Goal: Task Accomplishment & Management: Complete application form

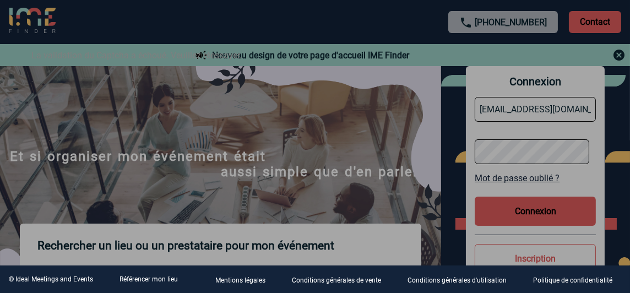
click at [530, 207] on div at bounding box center [315, 146] width 630 height 293
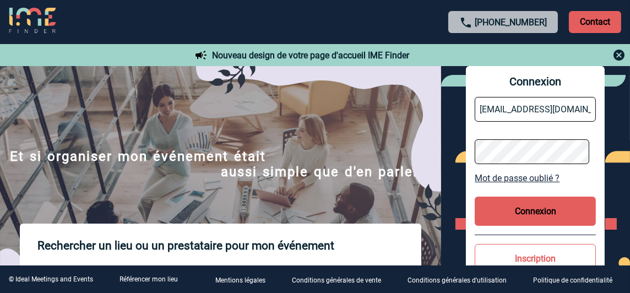
click at [530, 207] on button "Connexion" at bounding box center [534, 211] width 121 height 29
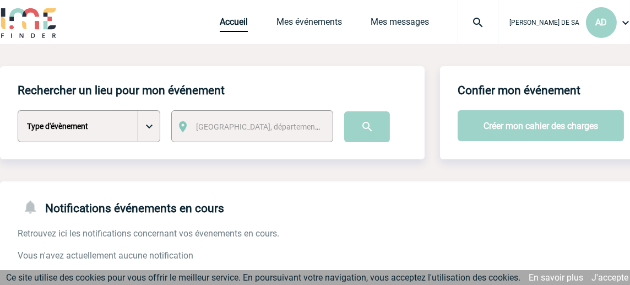
click at [160, 17] on div "Ana-Cristina DE SA AD Accueil Mes événements" at bounding box center [322, 23] width 644 height 47
click at [607, 276] on link "J'accepte" at bounding box center [609, 277] width 37 height 10
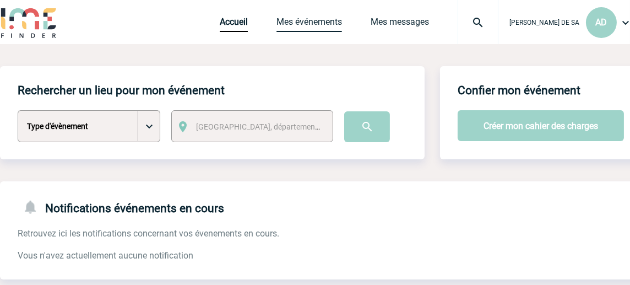
click at [339, 17] on link "Mes événements" at bounding box center [309, 24] width 66 height 15
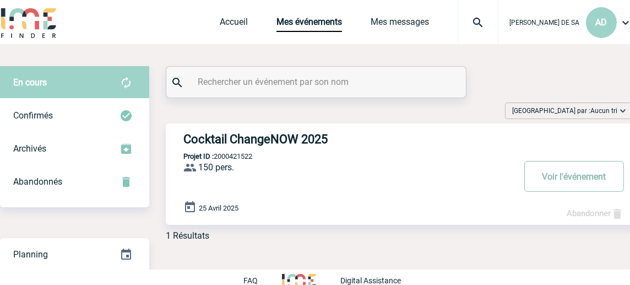
click at [568, 178] on button "Voir l'événement" at bounding box center [574, 176] width 100 height 31
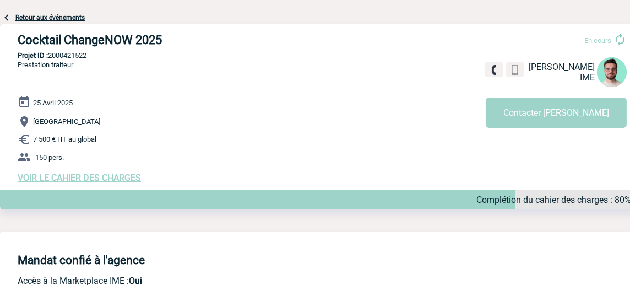
scroll to position [110, 0]
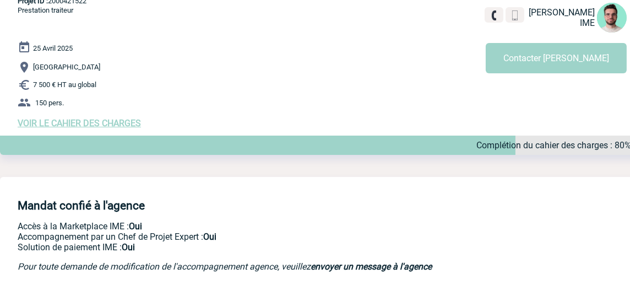
click at [122, 120] on span "VOIR LE CAHIER DES CHARGES" at bounding box center [79, 123] width 123 height 10
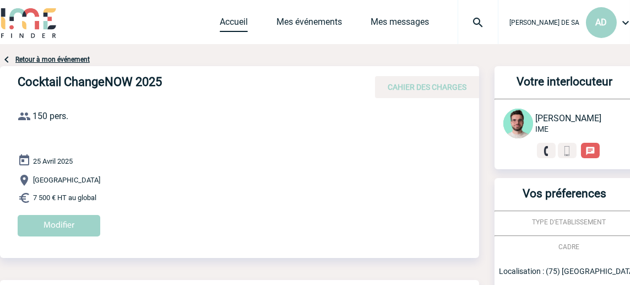
click at [248, 20] on link "Accueil" at bounding box center [234, 24] width 28 height 15
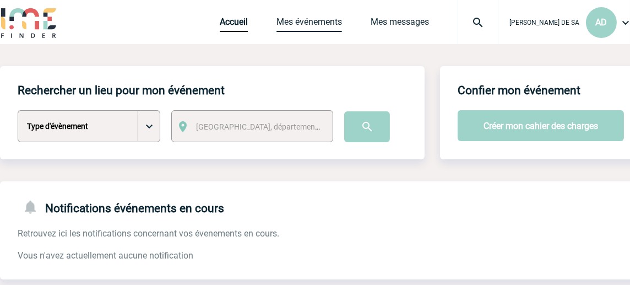
click at [324, 19] on link "Mes événements" at bounding box center [309, 24] width 66 height 15
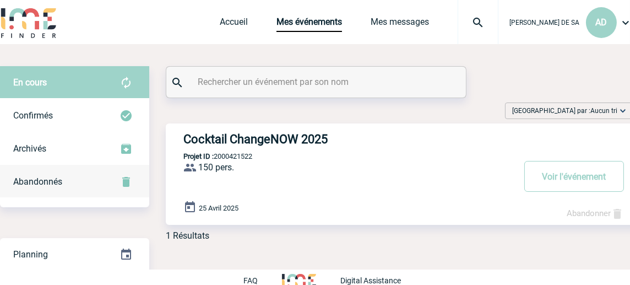
scroll to position [17, 0]
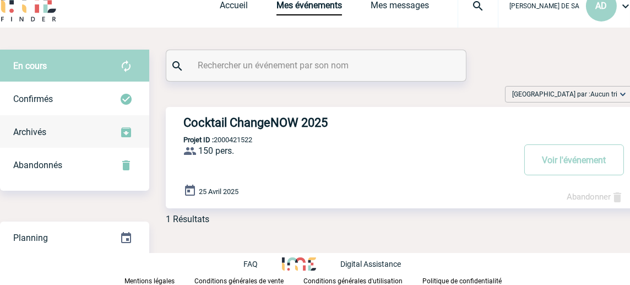
click at [24, 133] on span "Archivés" at bounding box center [29, 132] width 33 height 10
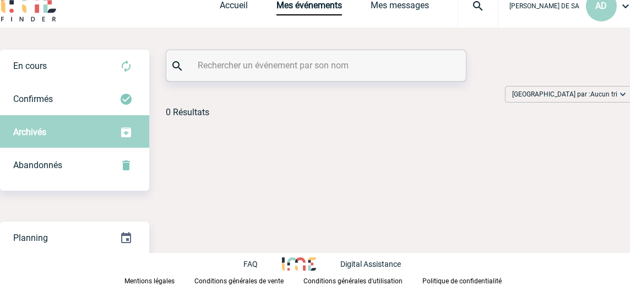
click at [31, 128] on span "Archivés" at bounding box center [29, 132] width 33 height 10
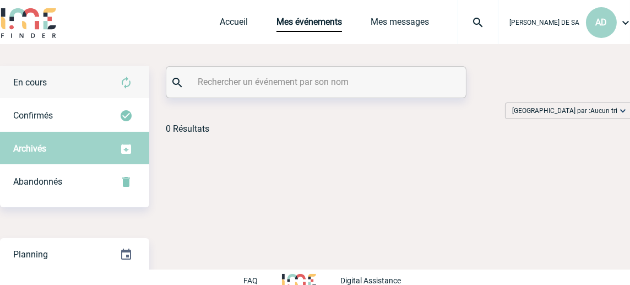
click at [35, 75] on div "En cours" at bounding box center [74, 82] width 149 height 33
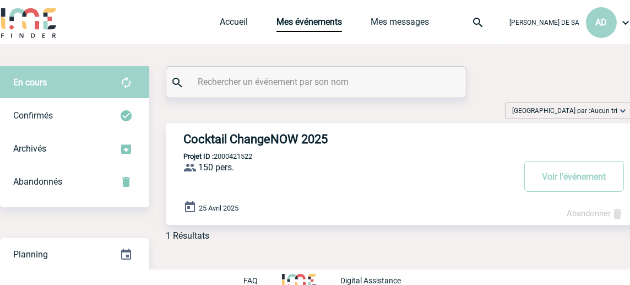
click at [248, 140] on h3 "Cocktail ChangeNOW 2025" at bounding box center [348, 139] width 330 height 14
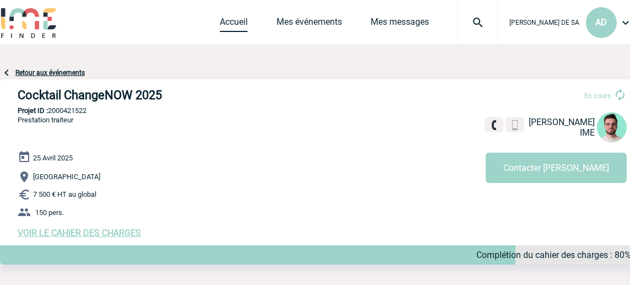
click at [234, 20] on link "Accueil" at bounding box center [234, 24] width 28 height 15
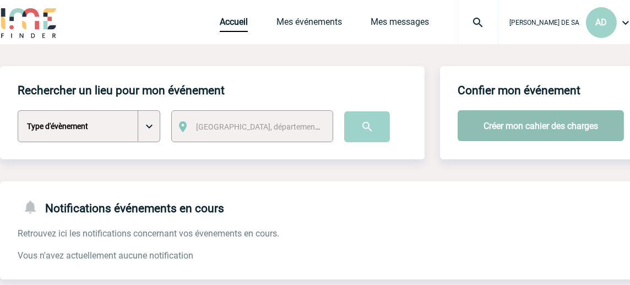
click at [528, 122] on button "Créer mon cahier des charges" at bounding box center [540, 125] width 166 height 31
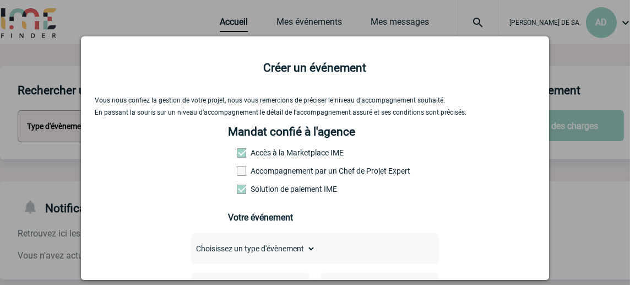
scroll to position [55, 0]
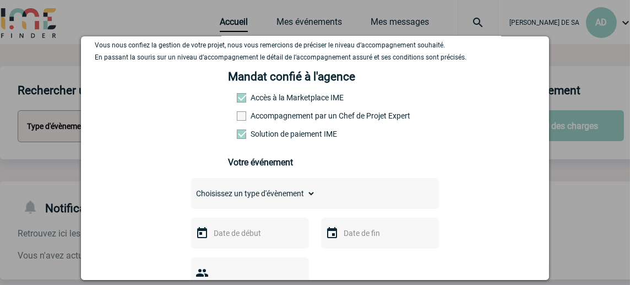
click at [241, 118] on span at bounding box center [241, 115] width 9 height 9
click at [0, 0] on input "Accompagnement par un Chef de Projet Expert" at bounding box center [0, 0] width 0 height 0
click at [285, 98] on label "Accès à la Marketplace IME" at bounding box center [261, 97] width 48 height 9
click at [307, 195] on select "Choisissez un type d'évènement Séminaire avec nuitée Séminaire sans nuitée Repa…" at bounding box center [253, 193] width 124 height 15
select select "5"
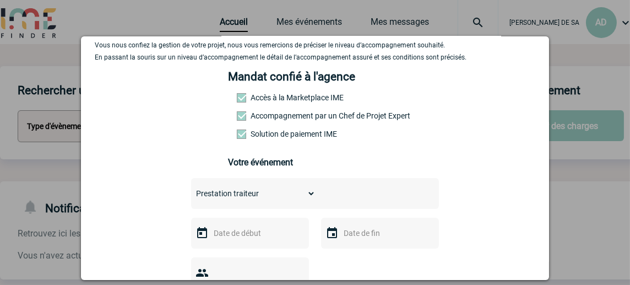
click at [191, 189] on select "Choisissez un type d'évènement Séminaire avec nuitée Séminaire sans nuitée Repa…" at bounding box center [253, 193] width 124 height 15
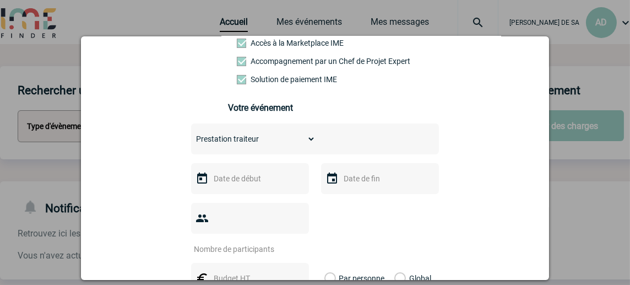
click at [258, 186] on input "text" at bounding box center [249, 178] width 76 height 14
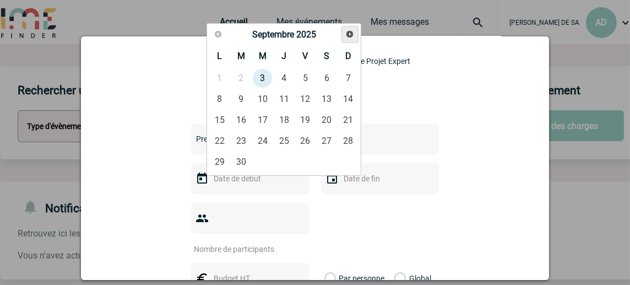
click at [347, 34] on span "Suivant" at bounding box center [349, 34] width 9 height 9
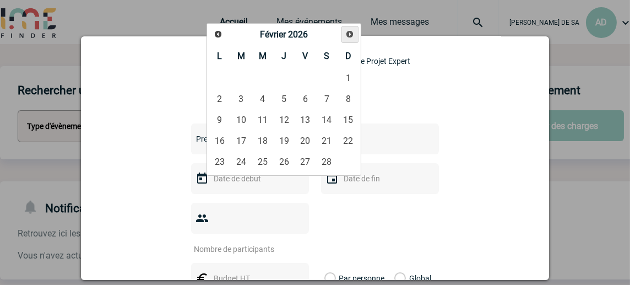
click at [347, 34] on span "Suivant" at bounding box center [349, 34] width 9 height 9
click at [244, 178] on link "31" at bounding box center [241, 183] width 20 height 20
type input "[DATE]"
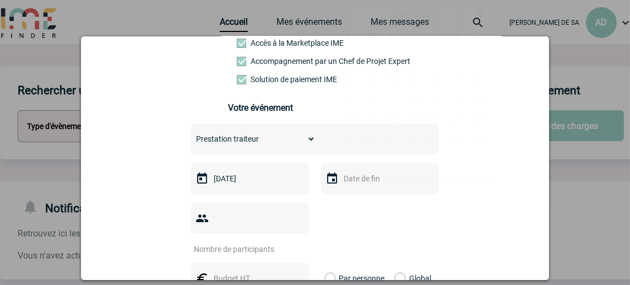
click at [375, 182] on input "text" at bounding box center [379, 178] width 76 height 14
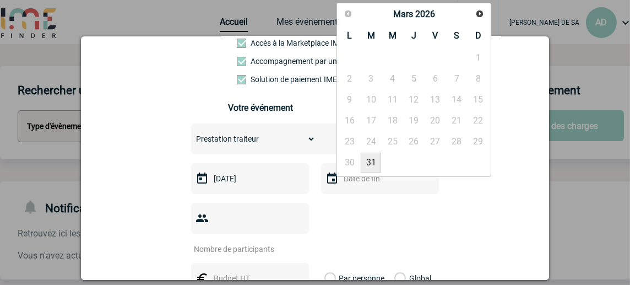
click at [375, 162] on link "31" at bounding box center [371, 162] width 20 height 20
type input "[DATE]"
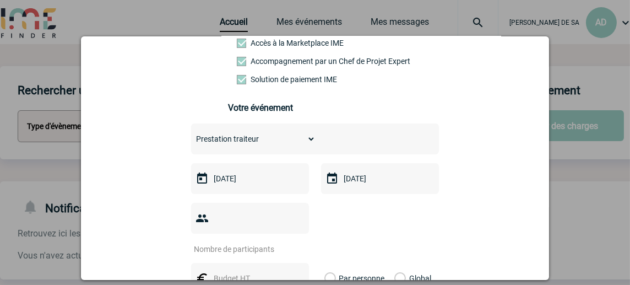
click at [241, 242] on input "number" at bounding box center [242, 249] width 103 height 14
type input "100"
click at [362, 221] on div at bounding box center [315, 228] width 248 height 51
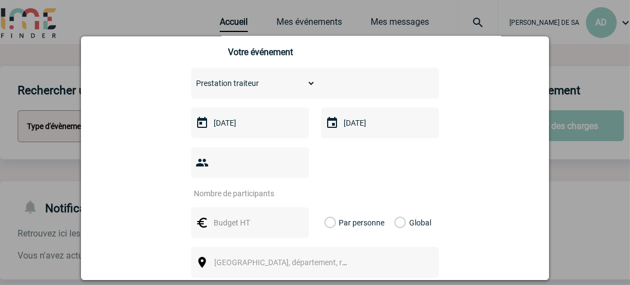
click at [234, 215] on input "text" at bounding box center [249, 222] width 76 height 14
click at [396, 212] on label "Global" at bounding box center [397, 222] width 7 height 31
click at [0, 0] on input "Global" at bounding box center [0, 0] width 0 height 0
click at [240, 215] on input "text" at bounding box center [249, 222] width 76 height 14
type input "12K"
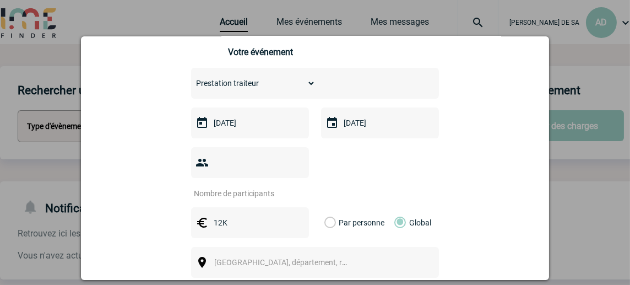
click at [468, 213] on div "Vous nous confiez la gestion de votre projet, nous vous remercions de préciser …" at bounding box center [315, 182] width 440 height 502
click at [343, 254] on span "[GEOGRAPHIC_DATA], département, région..." at bounding box center [285, 261] width 151 height 15
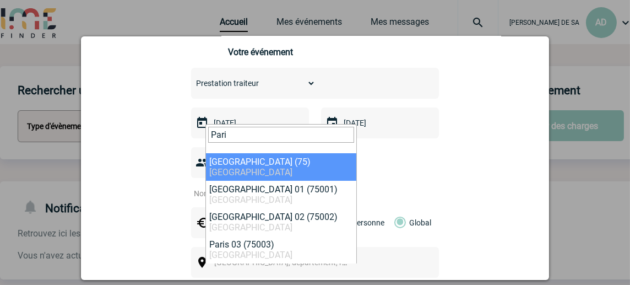
type input "Pari"
select select "3"
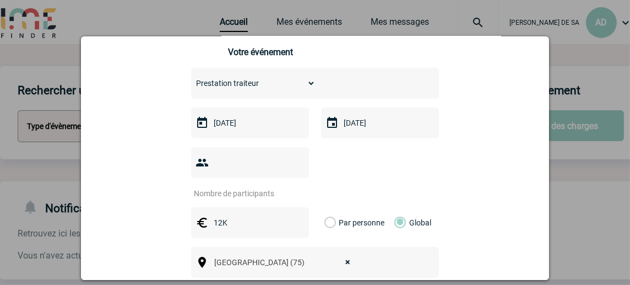
scroll to position [220, 0]
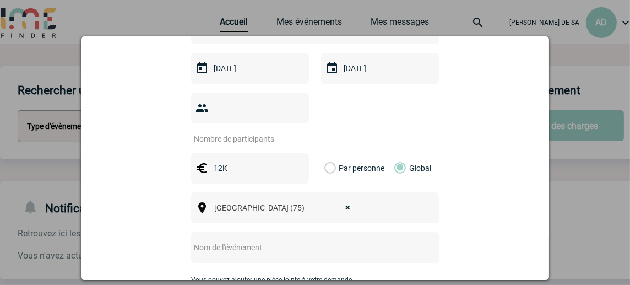
click at [277, 240] on input "text" at bounding box center [300, 247] width 219 height 14
click at [290, 240] on input "Cocktail ChangeNOW 2025" at bounding box center [300, 247] width 219 height 14
type input "Cocktail ChangeNOW 2026"
click at [486, 212] on div "Vous nous confiez la gestion de votre projet, nous vous remercions de préciser …" at bounding box center [315, 128] width 440 height 502
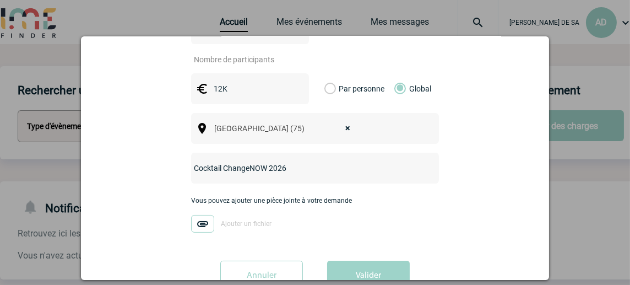
scroll to position [313, 0]
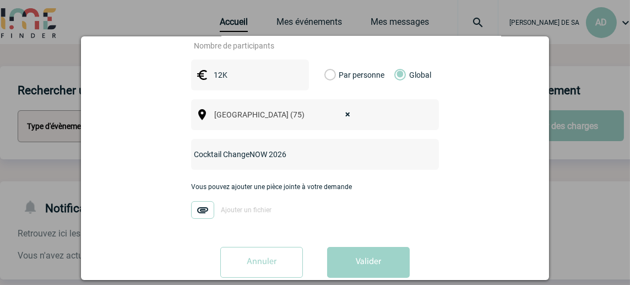
click at [302, 187] on div "Vous pouvez ajouter une pièce jointe à votre demande Ajouter un fichier" at bounding box center [315, 206] width 248 height 46
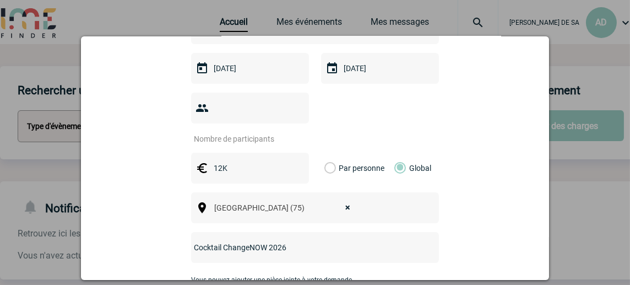
scroll to position [319, 0]
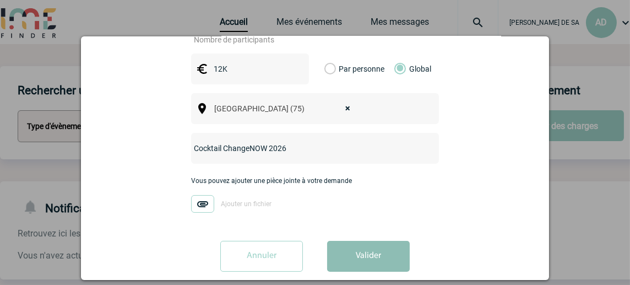
click at [354, 242] on button "Valider" at bounding box center [368, 256] width 83 height 31
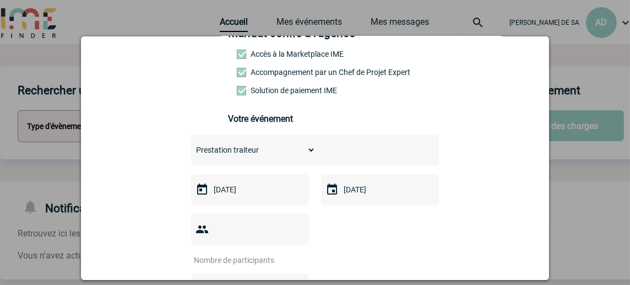
scroll to position [154, 0]
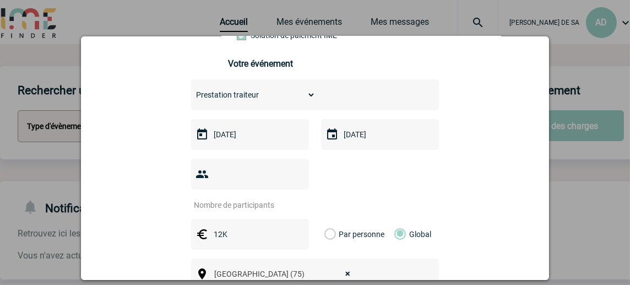
drag, startPoint x: 225, startPoint y: 179, endPoint x: 209, endPoint y: 178, distance: 16.6
click at [209, 198] on input "number" at bounding box center [242, 205] width 103 height 14
type input "120"
click at [479, 182] on div "Vous nous confiez la gestion de votre projet, nous vous remercions de préciser …" at bounding box center [315, 194] width 440 height 502
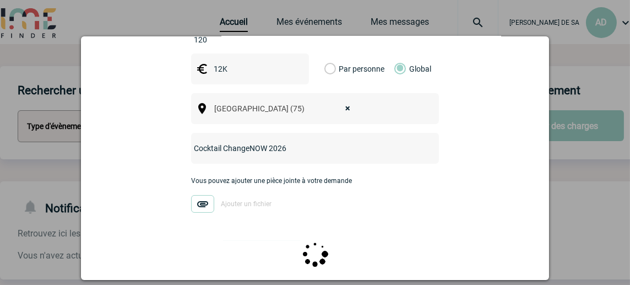
click at [455, 210] on div "Vous nous confiez la gestion de votre projet, nous vous remercions de préciser …" at bounding box center [315, 29] width 440 height 502
click at [233, 62] on input "12K" at bounding box center [249, 69] width 76 height 14
type input "12K"
click at [387, 204] on div "Vous pouvez ajouter une pièce jointe à votre demande Ajouter un fichier" at bounding box center [315, 200] width 248 height 46
click at [198, 195] on img at bounding box center [202, 204] width 23 height 18
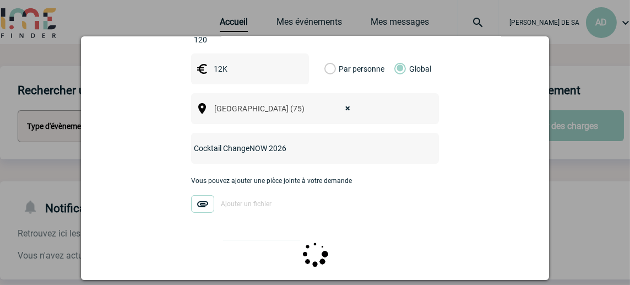
click at [0, 0] on input "Ajouter un fichier" at bounding box center [0, 0] width 0 height 0
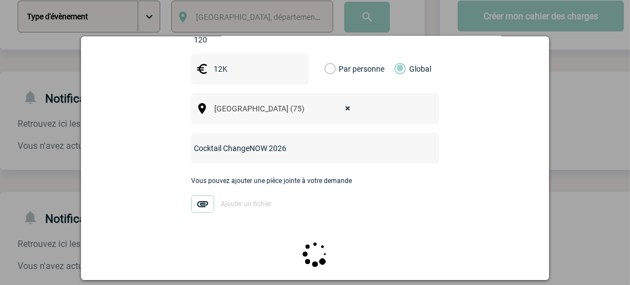
click at [318, 241] on img at bounding box center [315, 254] width 26 height 26
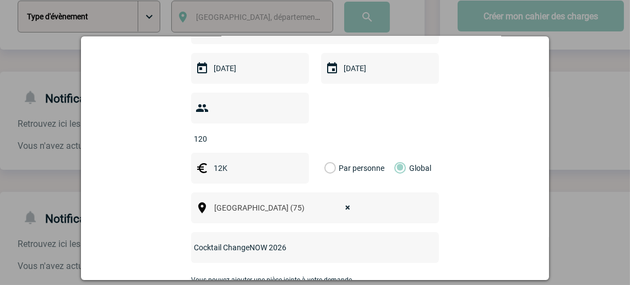
scroll to position [319, 0]
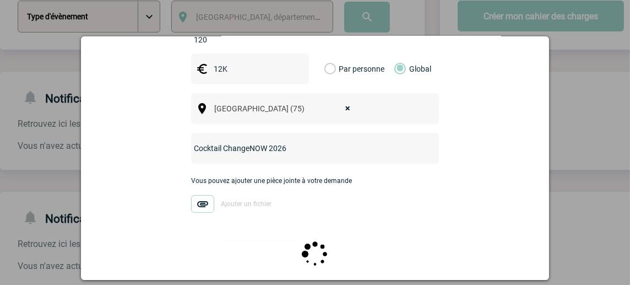
click at [284, 205] on div "Vous pouvez ajouter une pièce jointe à votre demande Ajouter un fichier" at bounding box center [315, 200] width 248 height 46
click at [308, 223] on div "Vous nous confiez la gestion de votre projet, nous vous remercions de préciser …" at bounding box center [315, 29] width 440 height 502
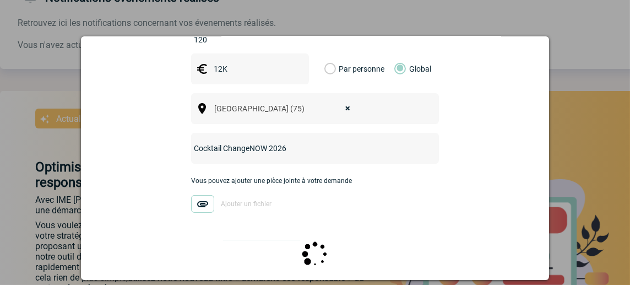
click at [465, 255] on div at bounding box center [315, 260] width 440 height 39
